Goal: Information Seeking & Learning: Check status

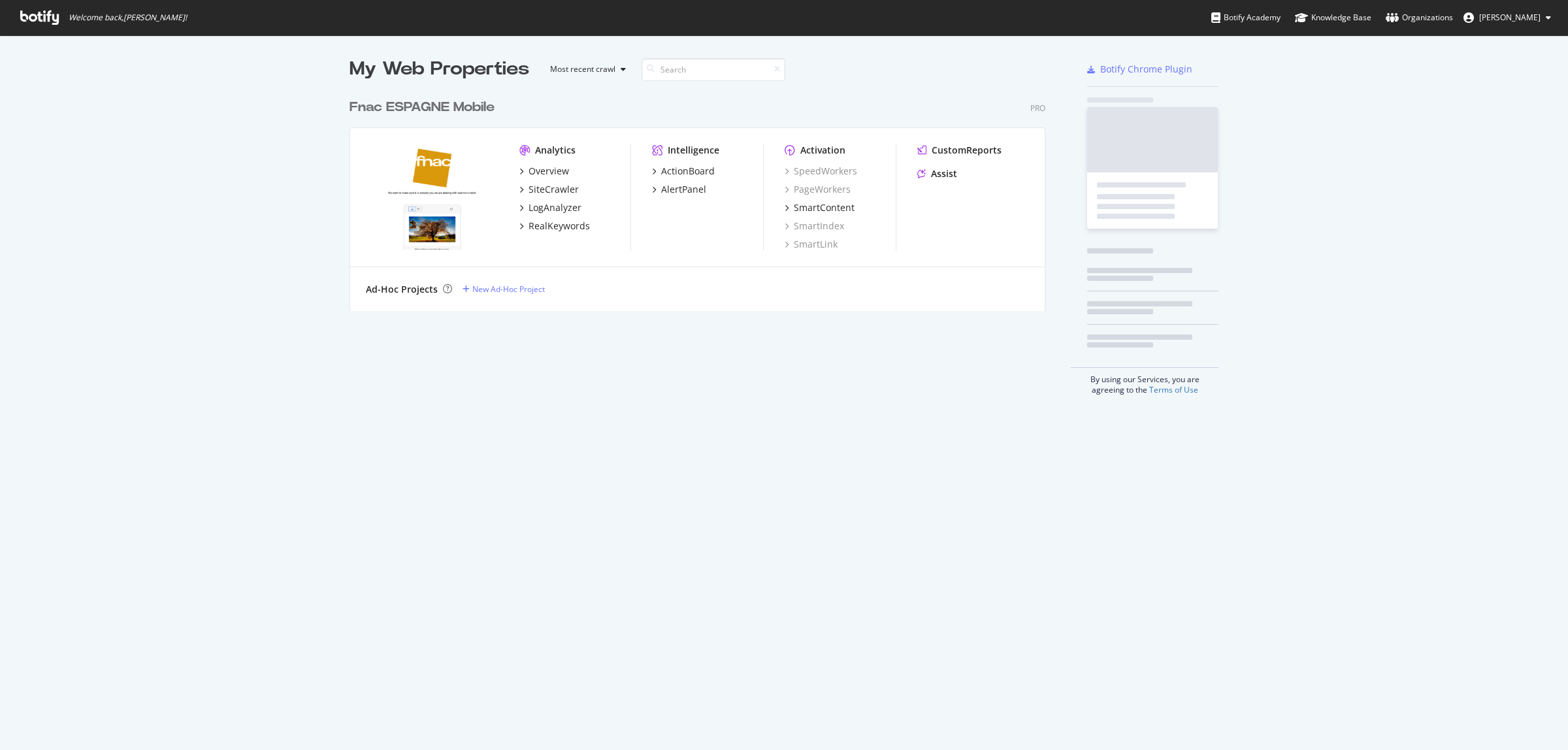
scroll to position [738, 1543]
click at [562, 188] on div "SiteCrawler" at bounding box center [554, 190] width 50 height 13
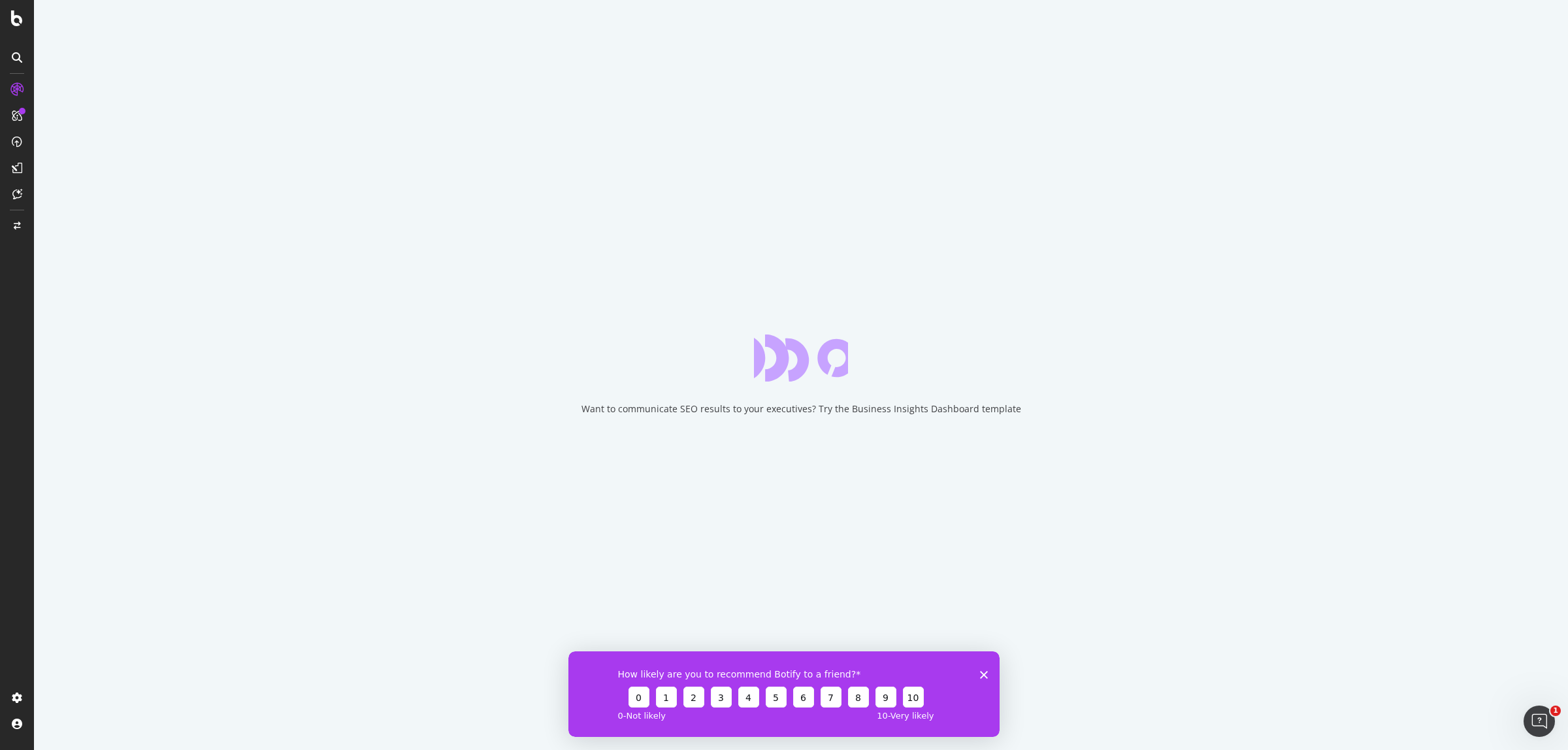
click at [984, 671] on icon "Close survey" at bounding box center [984, 674] width 8 height 8
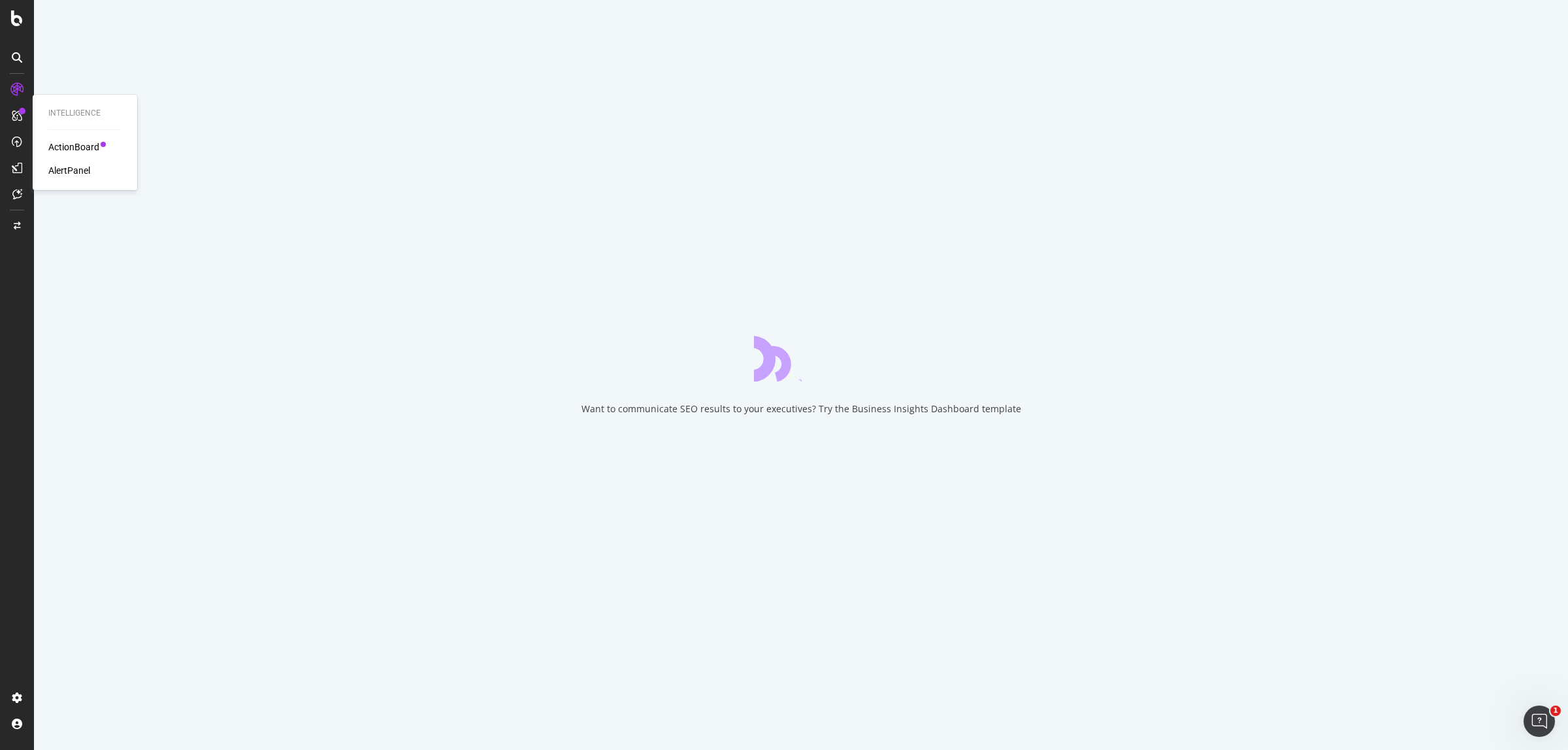
click at [19, 114] on icon at bounding box center [17, 115] width 10 height 10
click at [76, 144] on div "ActionBoard" at bounding box center [74, 147] width 51 height 13
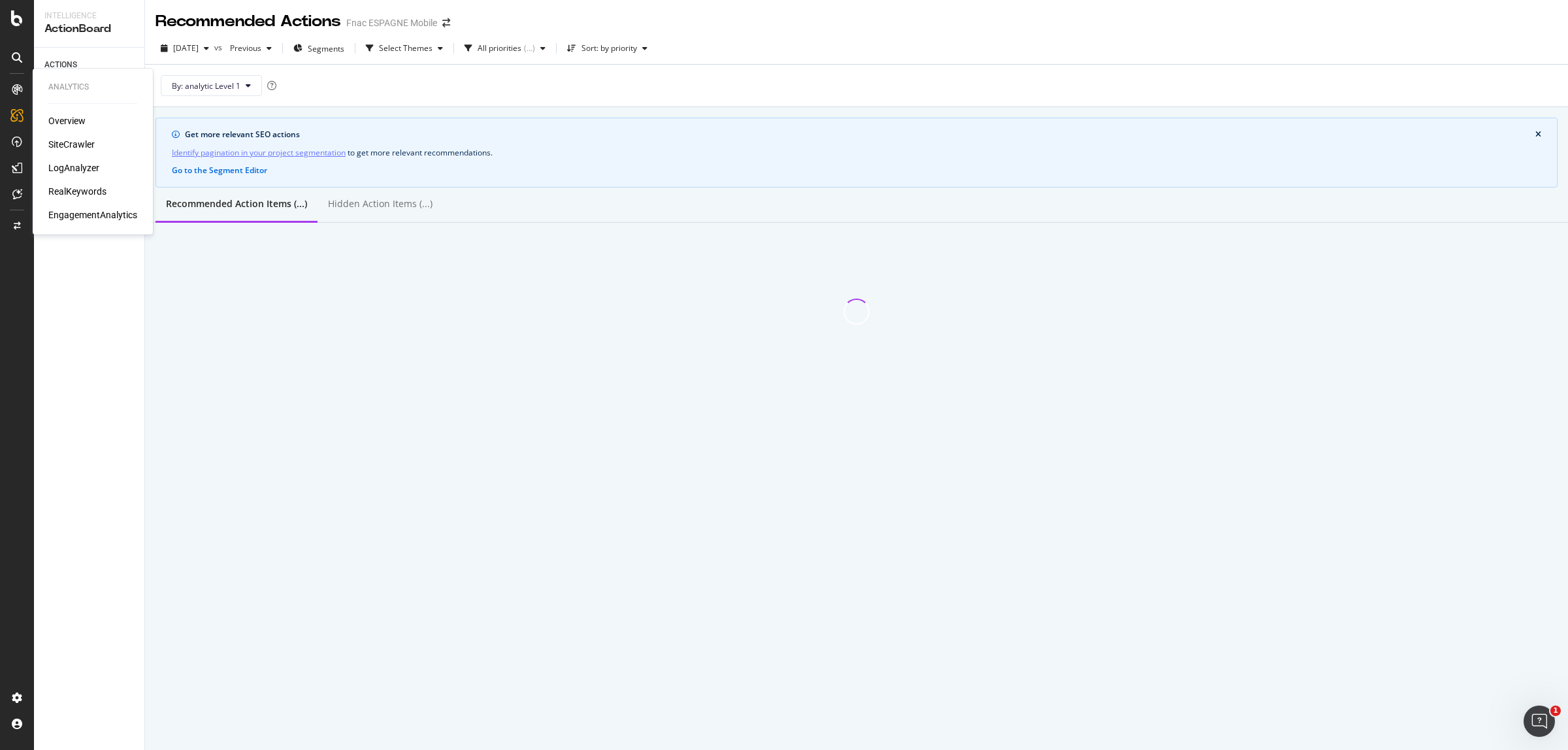
click at [80, 146] on div "SiteCrawler" at bounding box center [71, 144] width 46 height 13
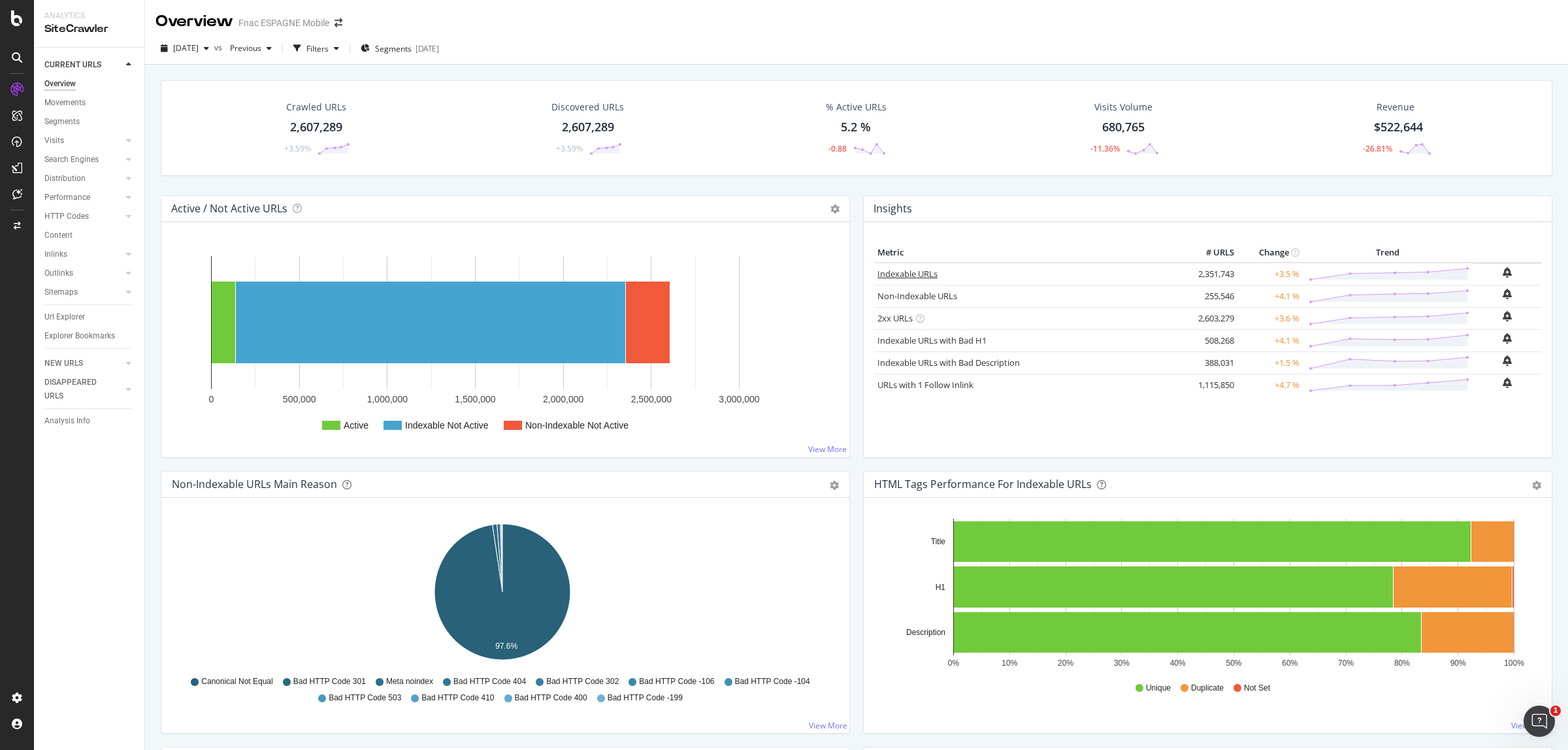
click at [922, 274] on link "Indexable URLs" at bounding box center [907, 273] width 60 height 12
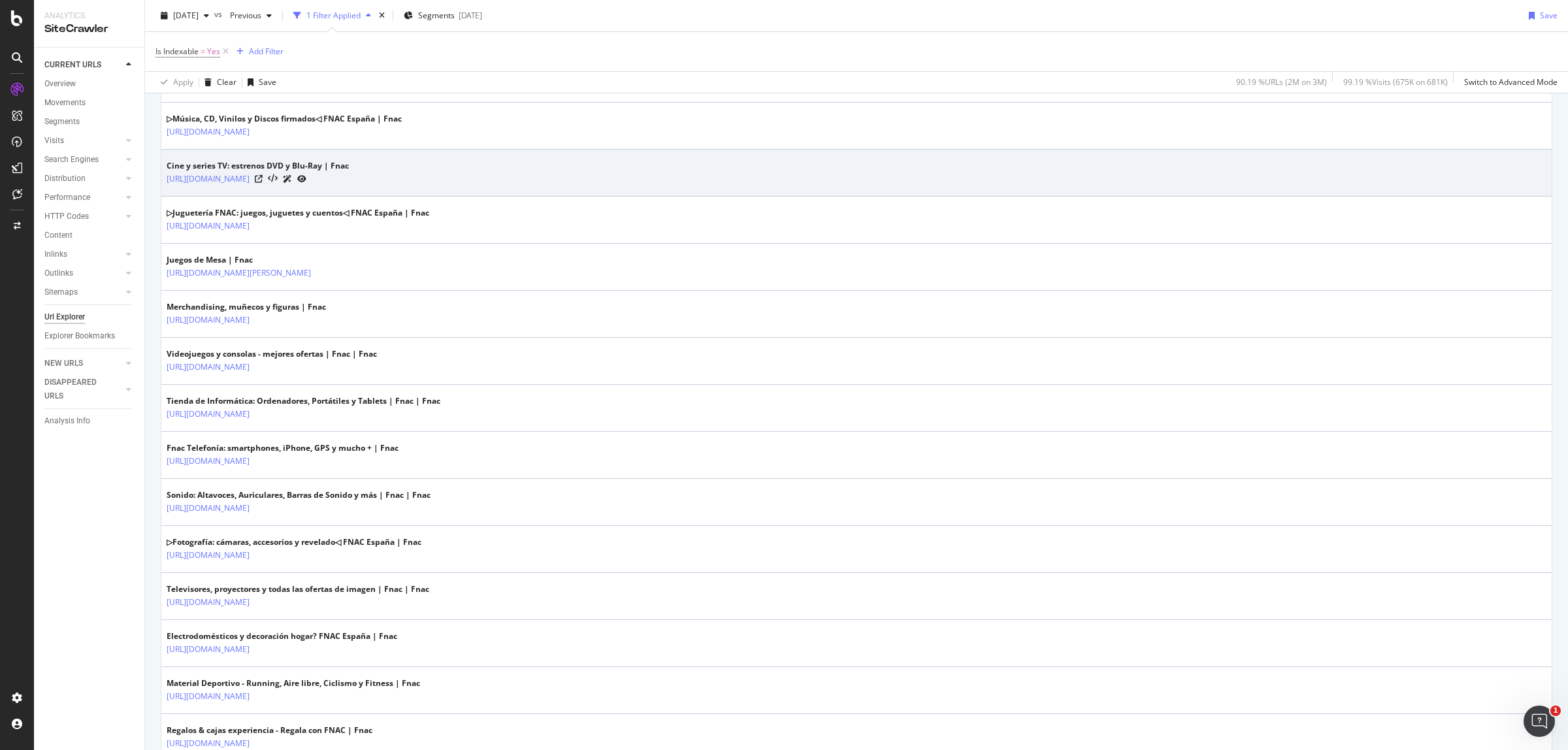
scroll to position [653, 0]
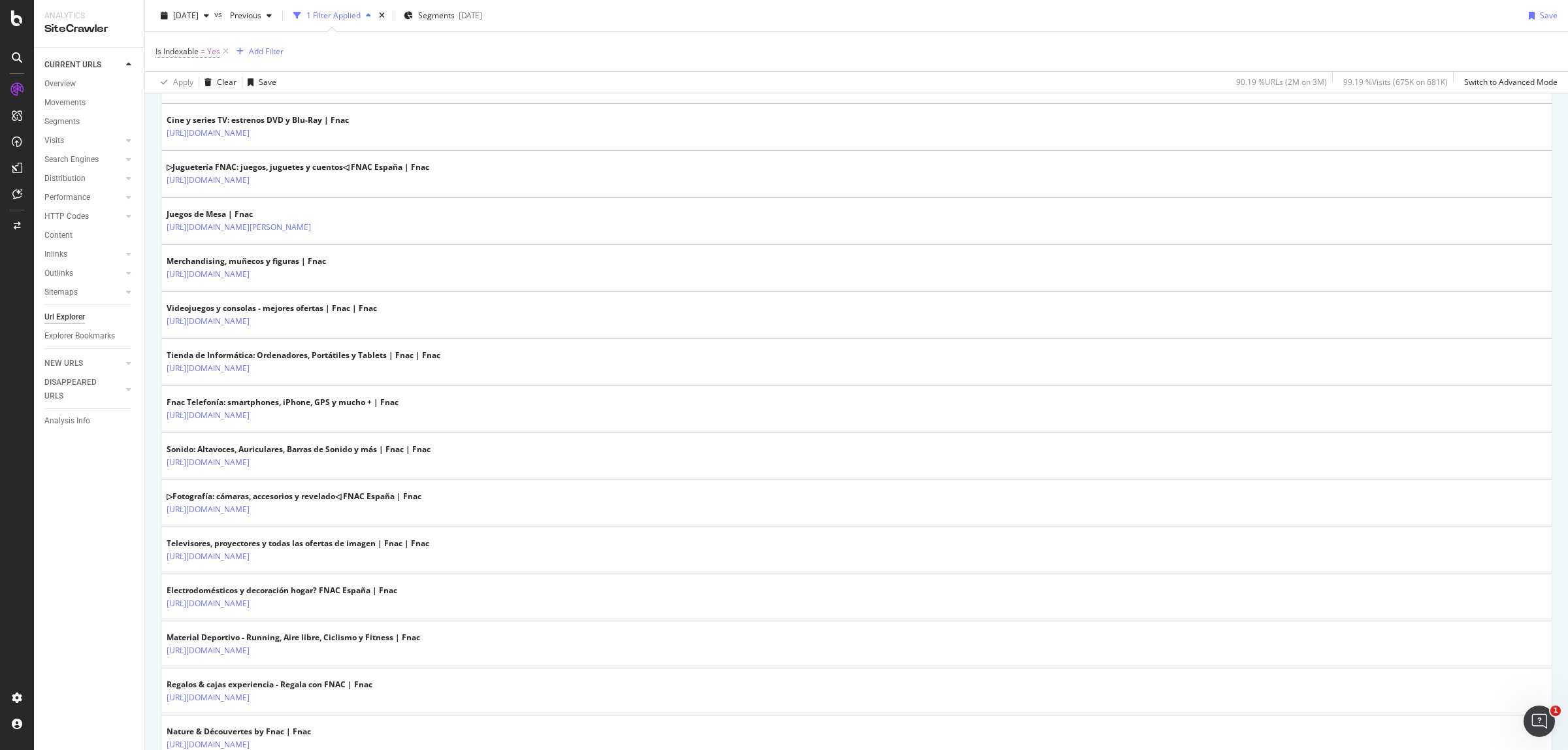
type input "[URL][DOMAIN_NAME]"
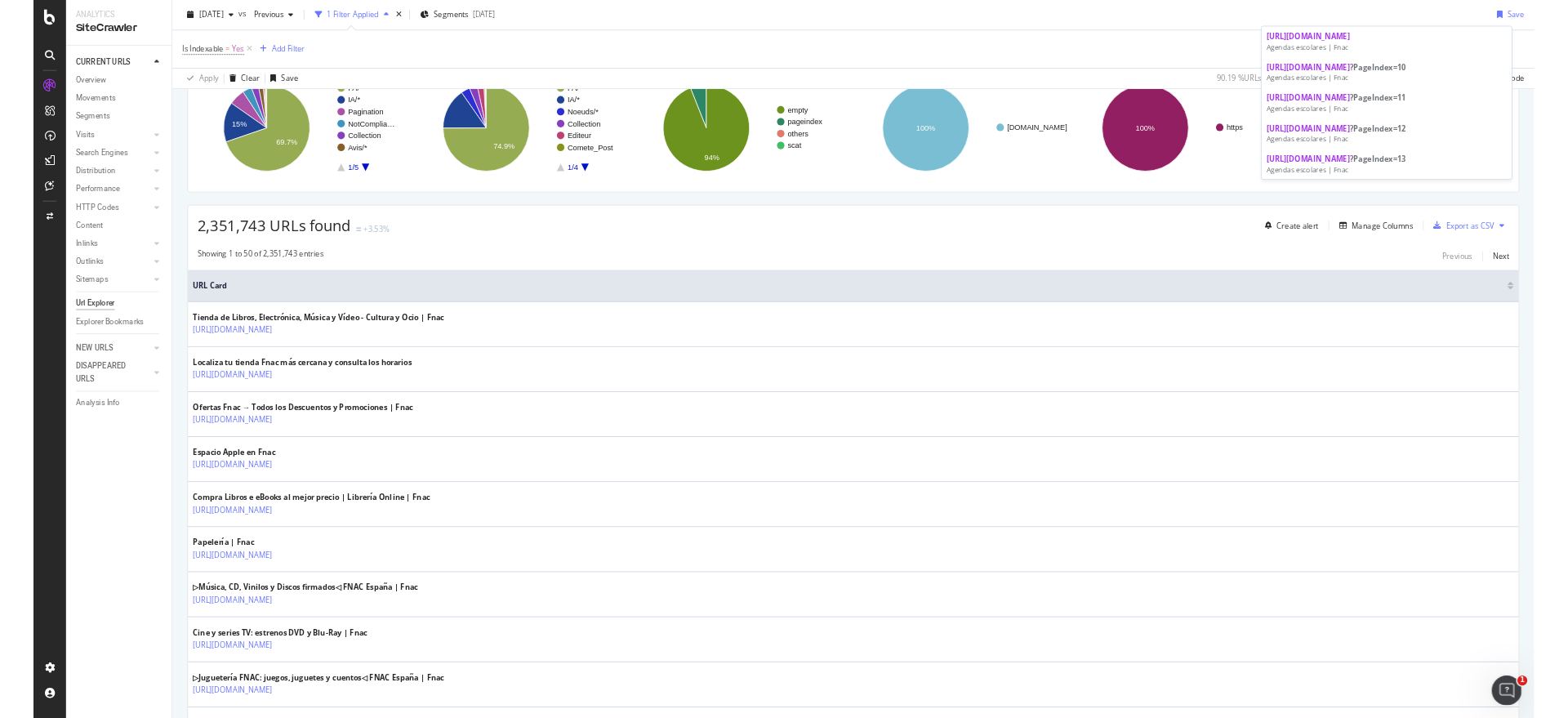
scroll to position [0, 0]
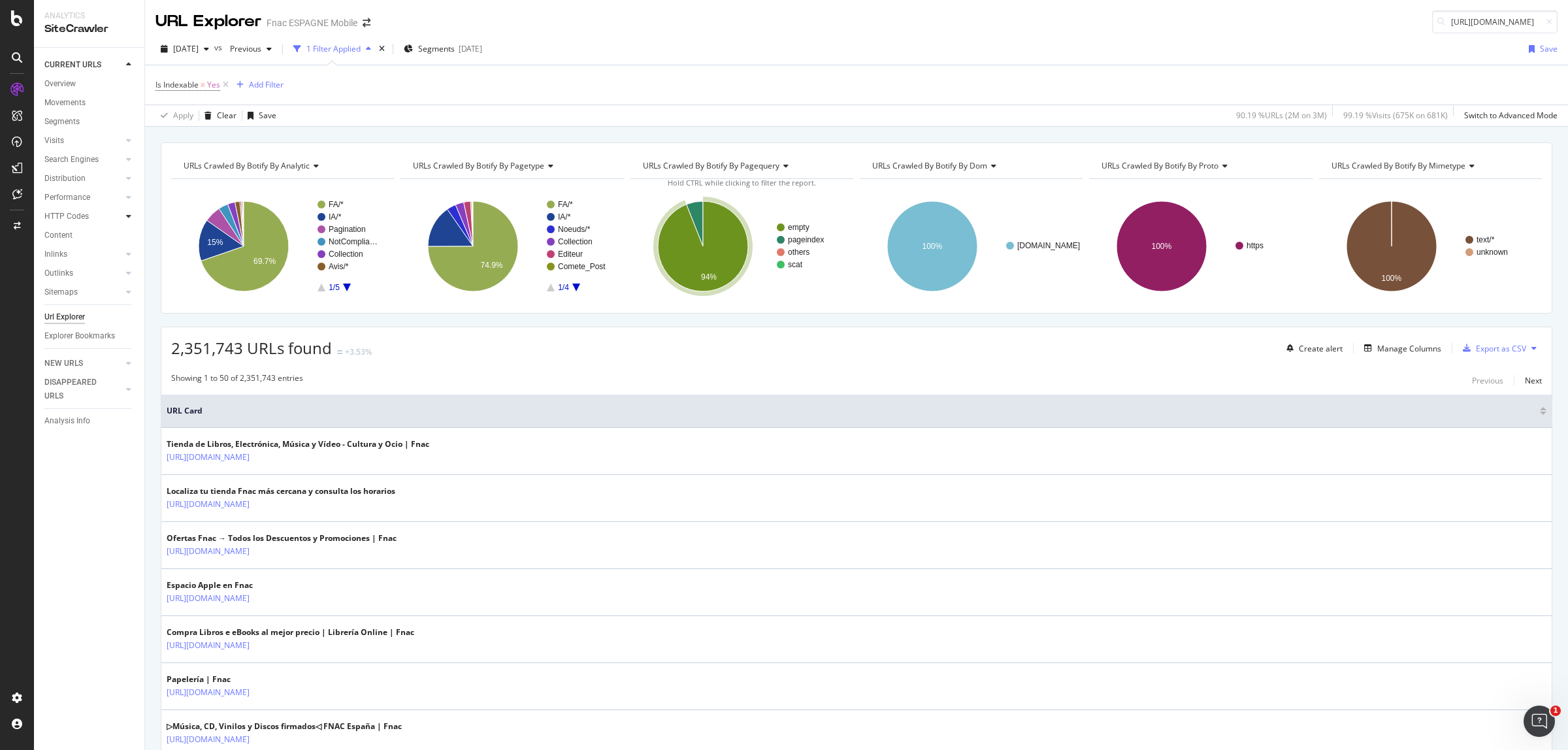
click at [128, 214] on icon at bounding box center [128, 216] width 5 height 8
click at [86, 144] on div "SiteCrawler" at bounding box center [71, 144] width 46 height 13
